Goal: Information Seeking & Learning: Learn about a topic

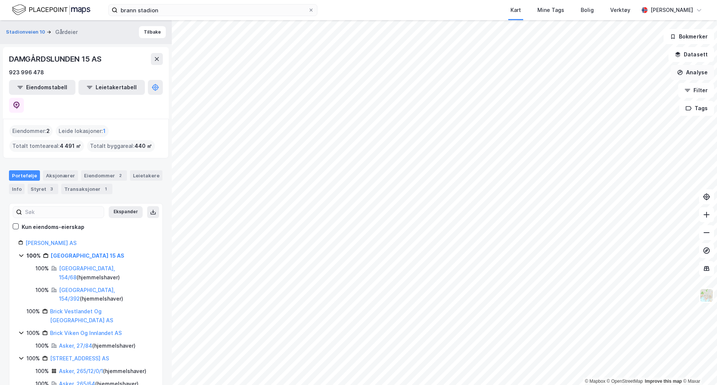
click at [703, 73] on button "Analyse" at bounding box center [691, 72] width 43 height 15
click at [696, 54] on button "Datasett" at bounding box center [691, 54] width 46 height 15
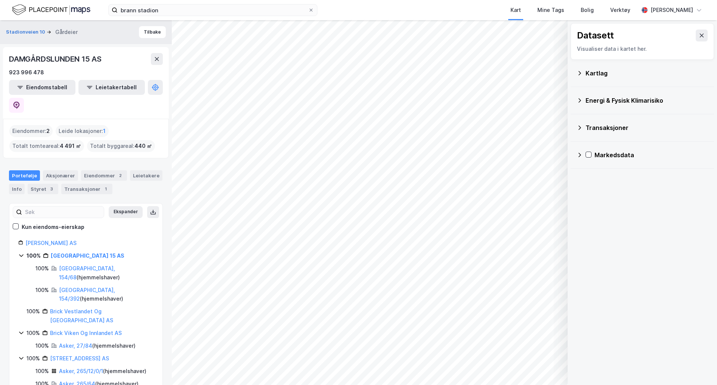
click at [580, 129] on icon at bounding box center [579, 128] width 6 height 6
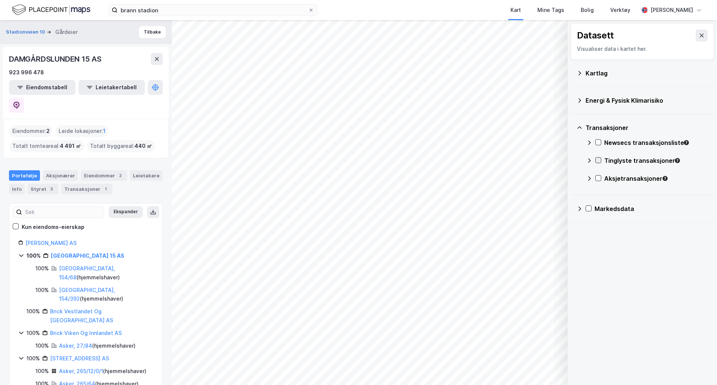
click at [600, 160] on icon at bounding box center [597, 159] width 5 height 5
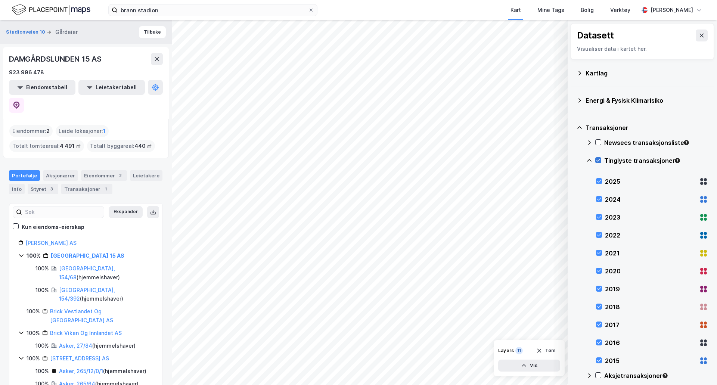
click at [599, 162] on icon at bounding box center [597, 159] width 5 height 5
click at [598, 182] on icon at bounding box center [598, 180] width 5 height 5
click at [598, 199] on icon at bounding box center [598, 198] width 5 height 5
drag, startPoint x: 598, startPoint y: 216, endPoint x: 599, endPoint y: 221, distance: 4.3
click at [598, 217] on icon at bounding box center [598, 216] width 5 height 5
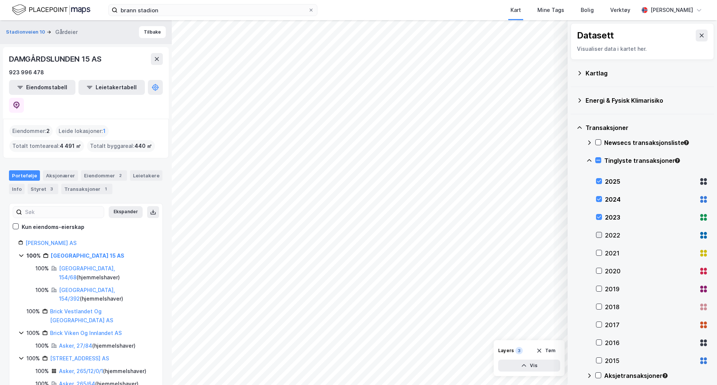
click at [598, 235] on icon at bounding box center [598, 234] width 5 height 5
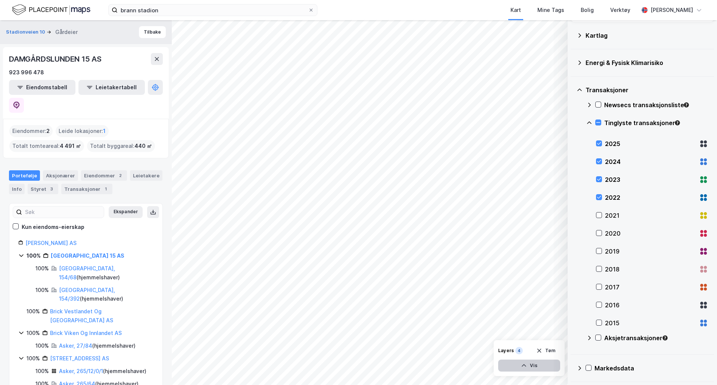
click at [539, 368] on button "Vis" at bounding box center [529, 365] width 62 height 12
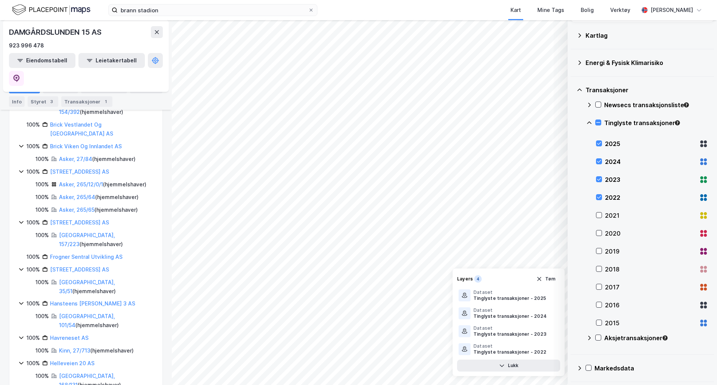
scroll to position [0, 0]
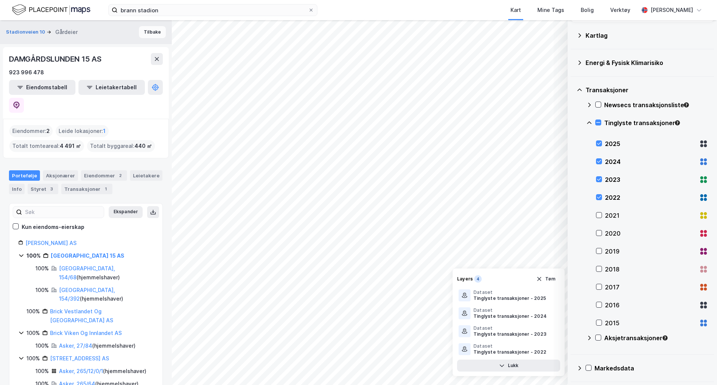
click at [149, 36] on button "Tilbake" at bounding box center [152, 32] width 27 height 12
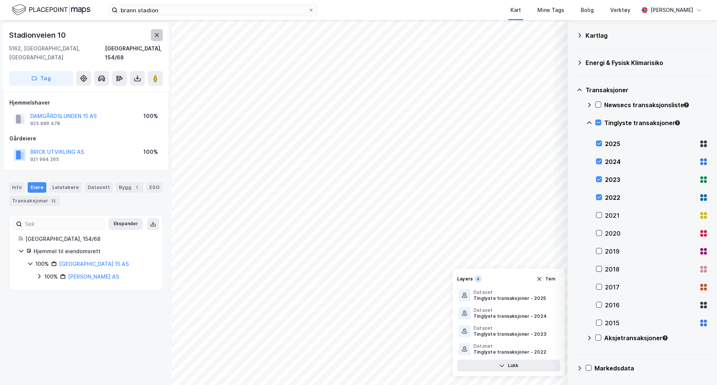
click at [157, 34] on icon at bounding box center [157, 35] width 6 height 6
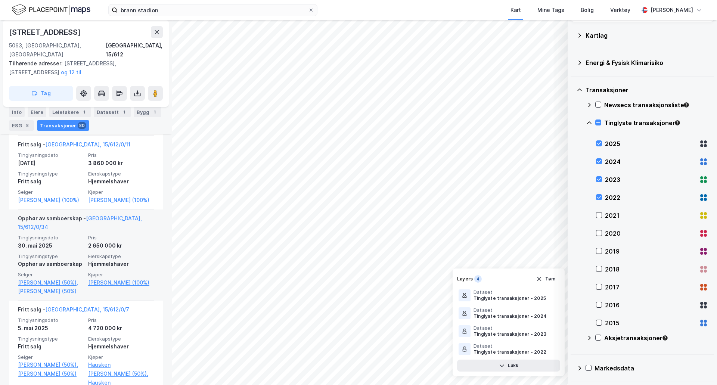
scroll to position [502, 0]
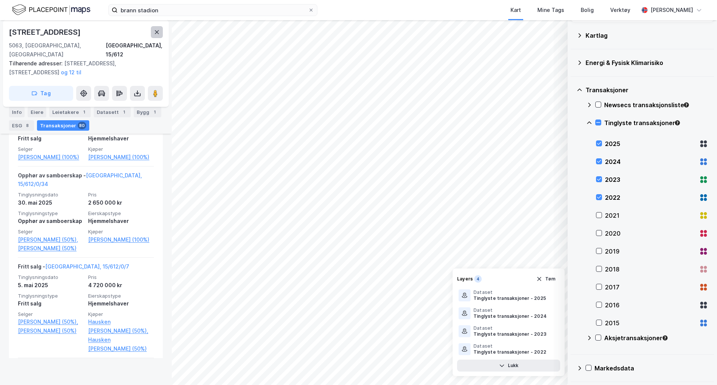
click at [153, 31] on button at bounding box center [157, 32] width 12 height 12
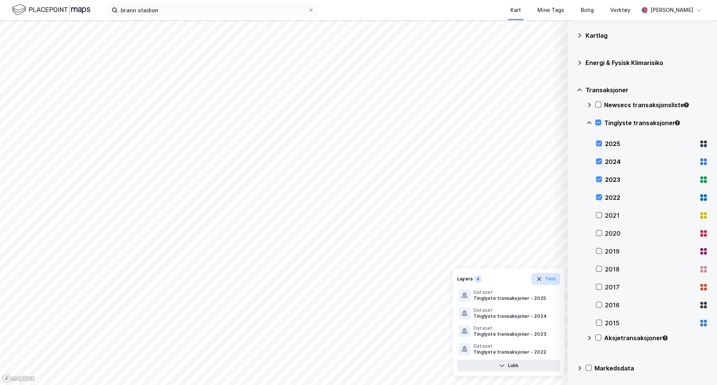
click at [553, 278] on button "Tøm" at bounding box center [545, 279] width 29 height 12
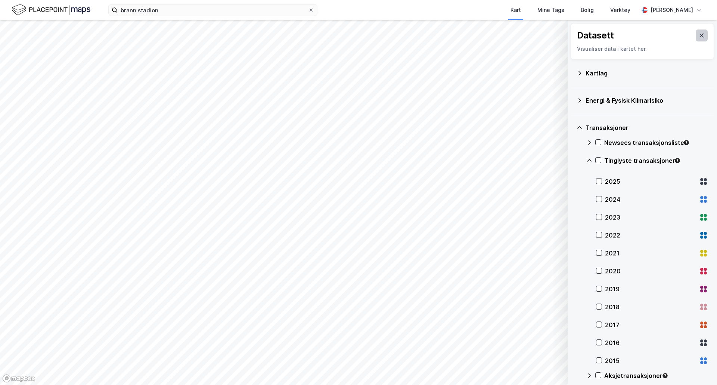
click at [698, 33] on icon at bounding box center [701, 35] width 6 height 6
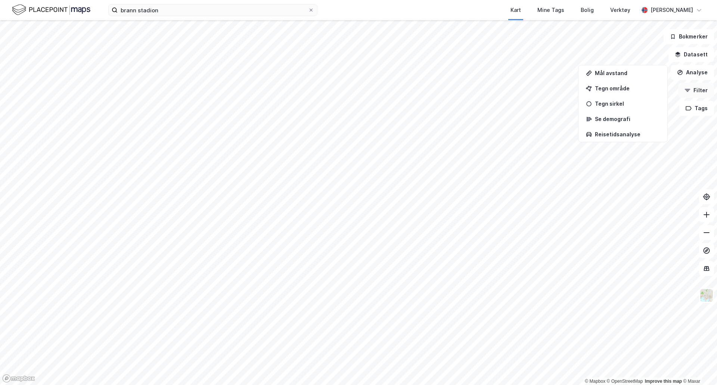
click at [698, 91] on button "Filter" at bounding box center [696, 90] width 36 height 15
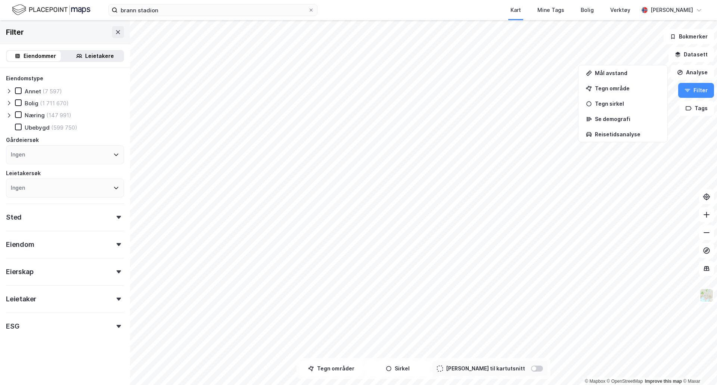
click at [109, 240] on div "Eiendom" at bounding box center [65, 241] width 118 height 21
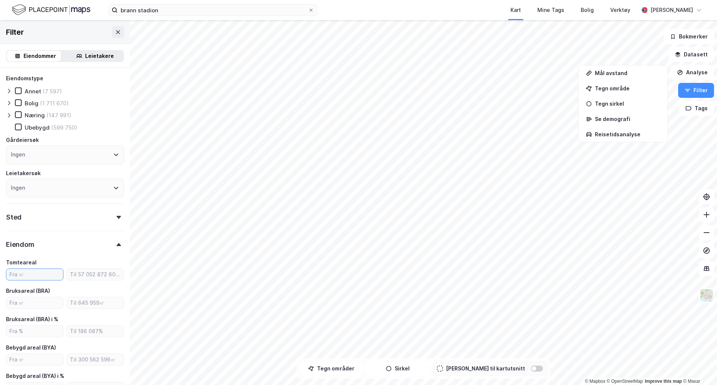
click at [33, 277] on input "number" at bounding box center [34, 274] width 57 height 11
type input "400"
click at [83, 272] on input "number" at bounding box center [95, 274] width 57 height 11
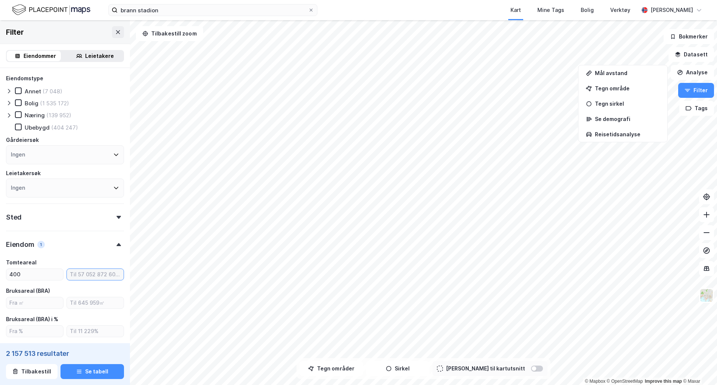
type input "Inkluder (2 157 513)"
type input "600"
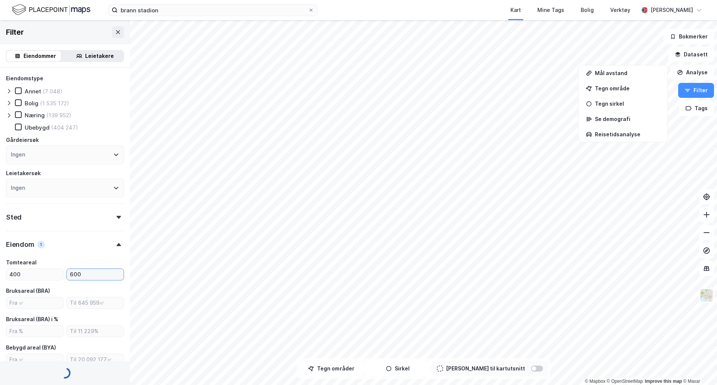
type input "Inkluder (220 664)"
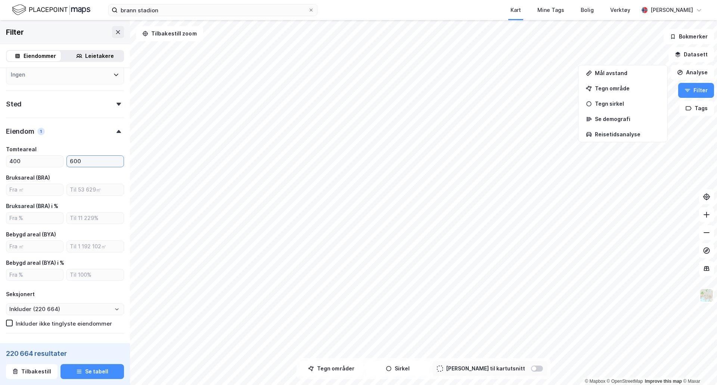
scroll to position [73, 0]
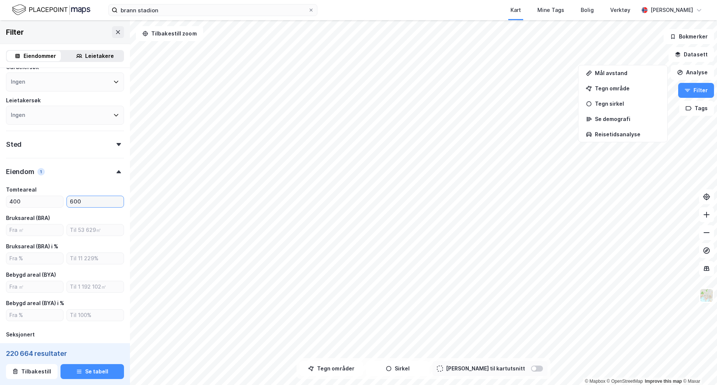
type input "600"
click at [116, 143] on icon at bounding box center [118, 144] width 4 height 3
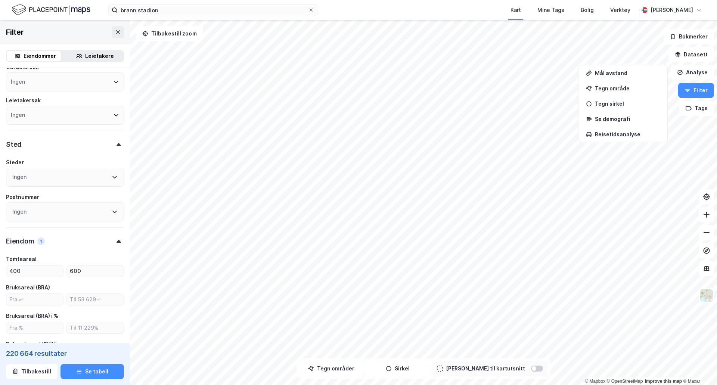
click at [116, 143] on icon at bounding box center [118, 144] width 4 height 3
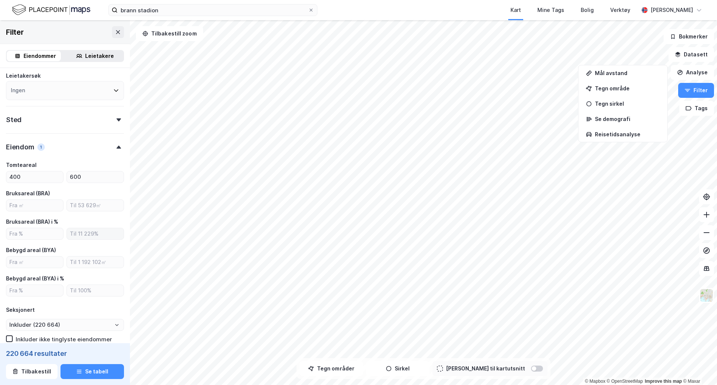
scroll to position [110, 0]
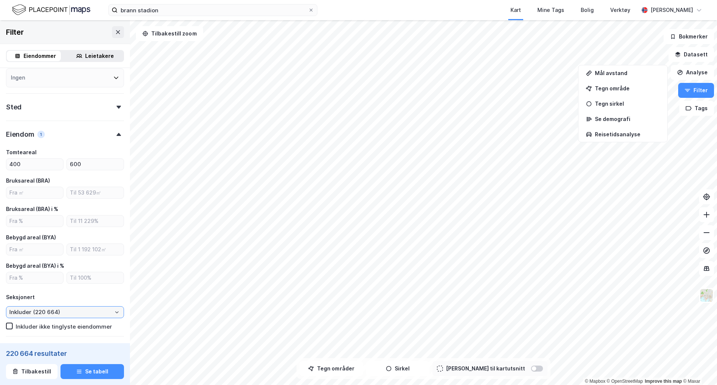
click at [110, 315] on input "Inkluder (220 664)" at bounding box center [64, 311] width 117 height 11
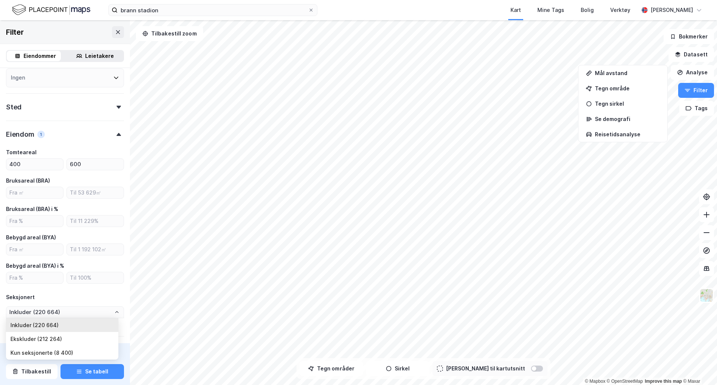
click at [99, 299] on div "Seksjonert" at bounding box center [65, 297] width 118 height 9
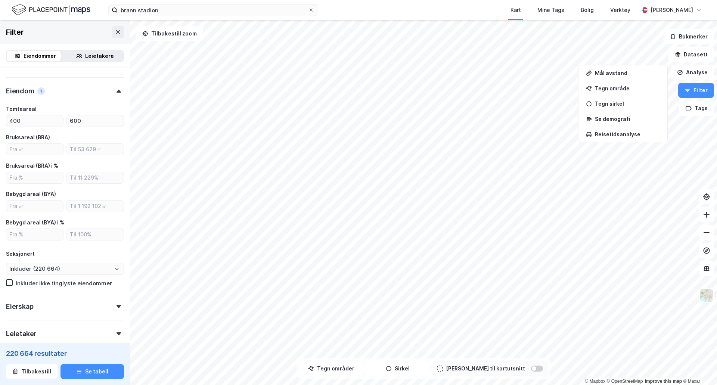
scroll to position [185, 0]
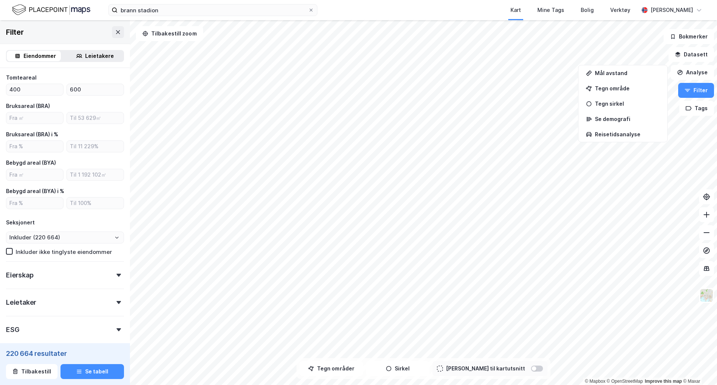
click at [112, 272] on div "Eierskap" at bounding box center [65, 271] width 118 height 21
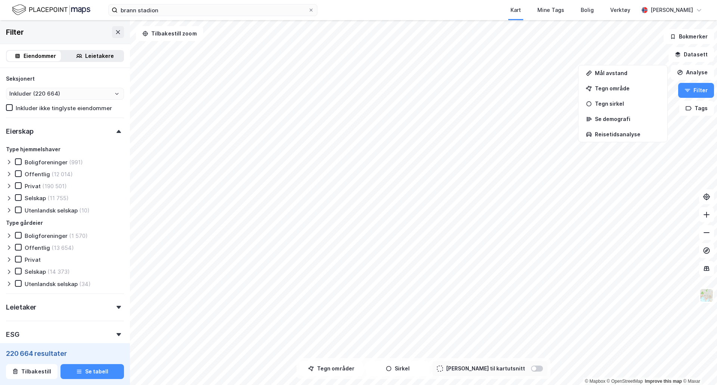
scroll to position [371, 0]
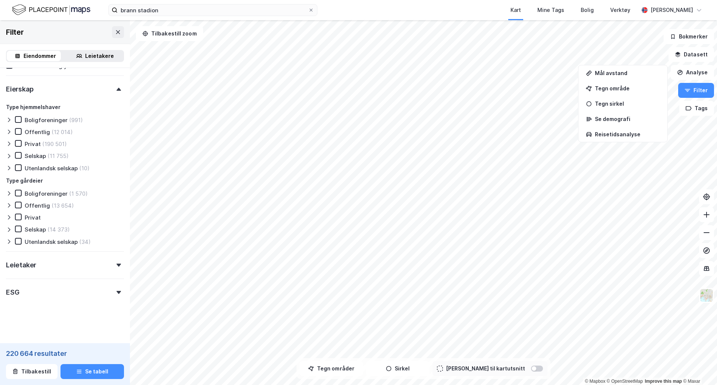
click at [111, 271] on div "Leietaker" at bounding box center [65, 261] width 118 height 21
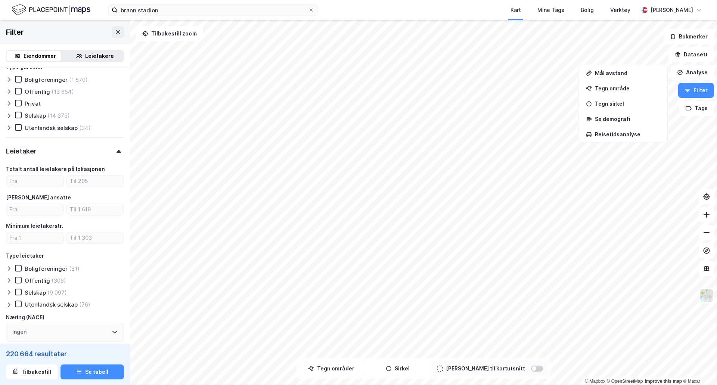
scroll to position [553, 0]
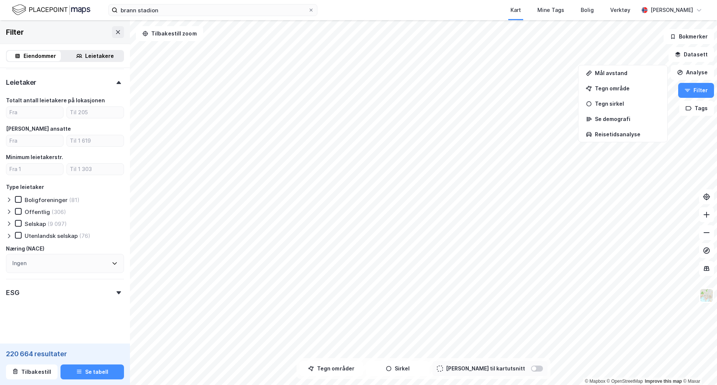
click at [106, 291] on div "ESG" at bounding box center [65, 289] width 118 height 21
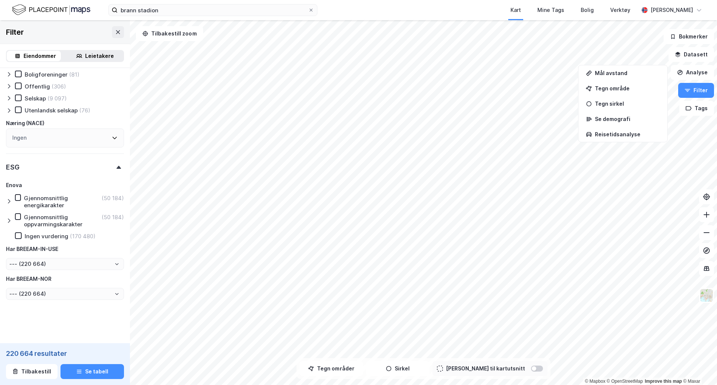
scroll to position [417, 0]
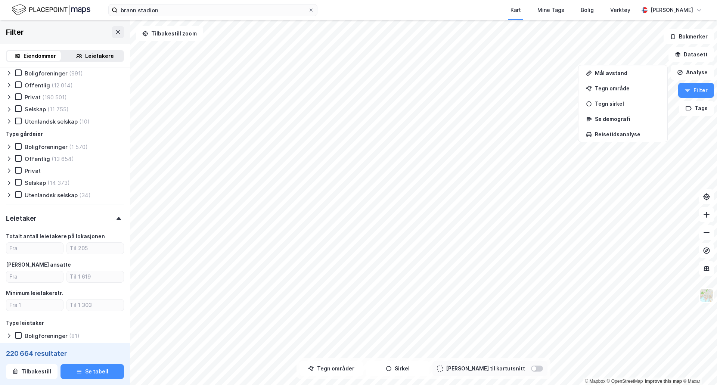
click at [113, 218] on div at bounding box center [118, 218] width 10 height 3
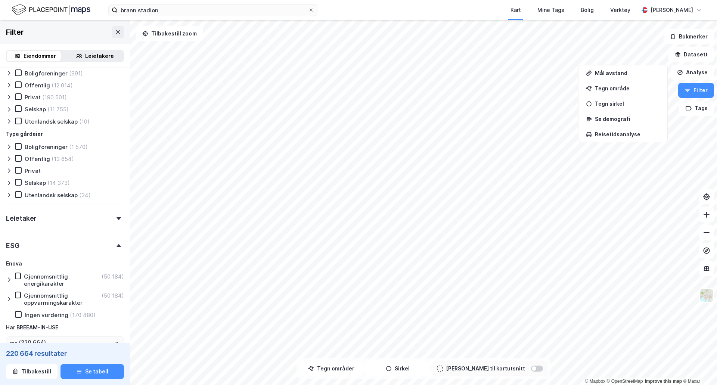
click at [110, 249] on div "ESG" at bounding box center [65, 242] width 118 height 21
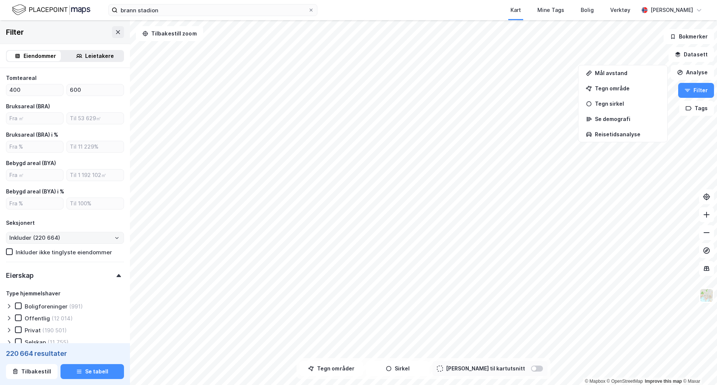
scroll to position [184, 0]
click at [111, 274] on div "Eierskap" at bounding box center [65, 272] width 118 height 21
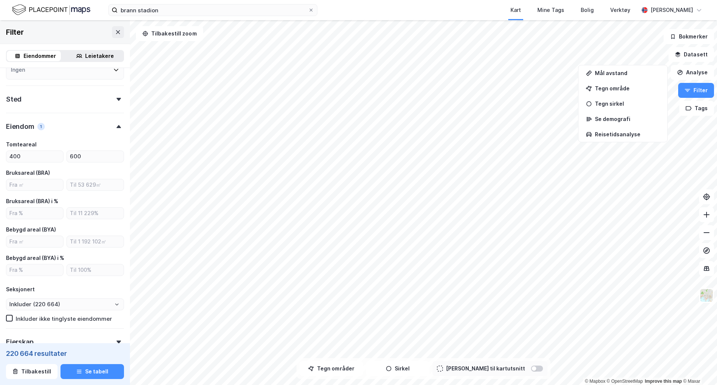
scroll to position [109, 0]
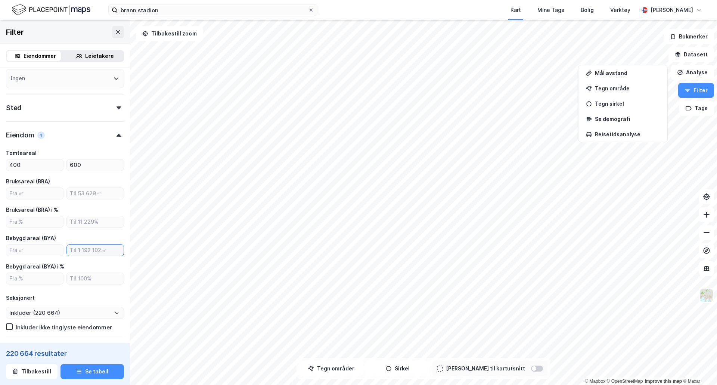
click at [84, 252] on input "number" at bounding box center [95, 249] width 57 height 11
type input "0"
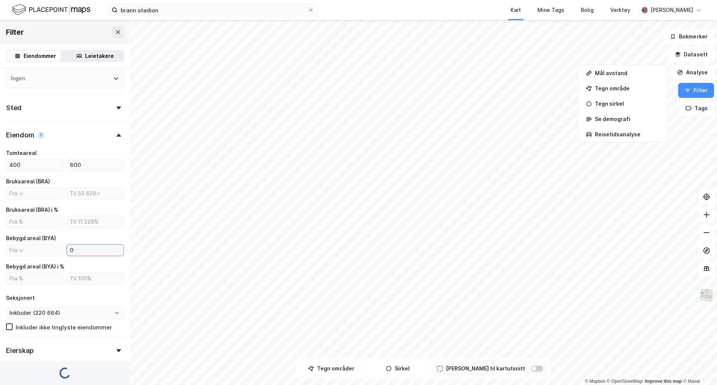
type input "Inkluder (38 194)"
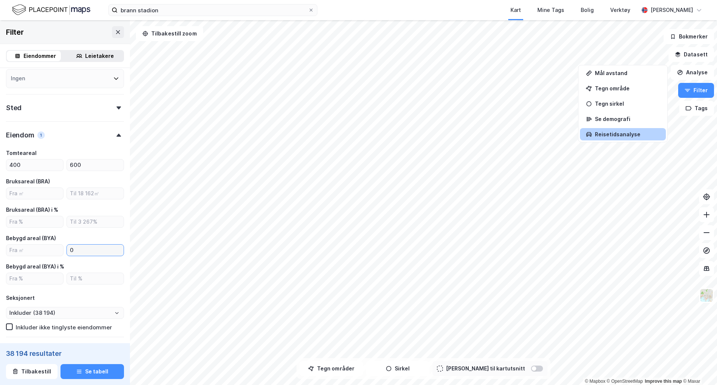
type input "0"
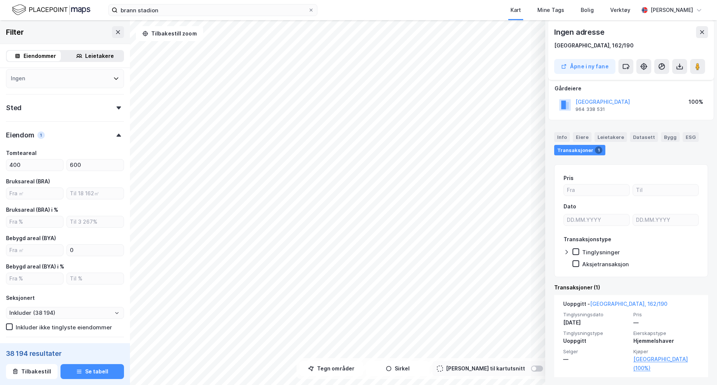
scroll to position [42, 0]
